Goal: Task Accomplishment & Management: Complete application form

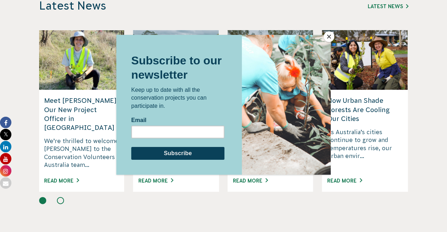
scroll to position [670, 0]
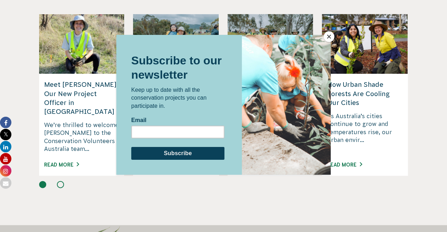
click at [325, 38] on button "Close" at bounding box center [329, 36] width 11 height 11
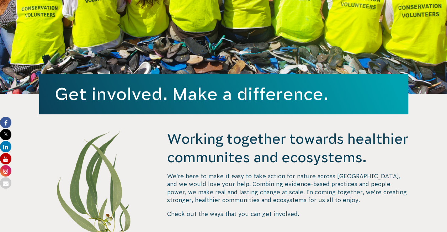
scroll to position [0, 0]
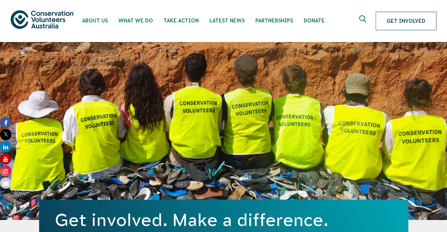
click at [412, 21] on link "Get Involved" at bounding box center [406, 21] width 61 height 19
click at [394, 19] on link "Get Involved" at bounding box center [406, 21] width 61 height 19
click at [391, 19] on link "Get Involved" at bounding box center [406, 21] width 61 height 19
